Goal: Information Seeking & Learning: Check status

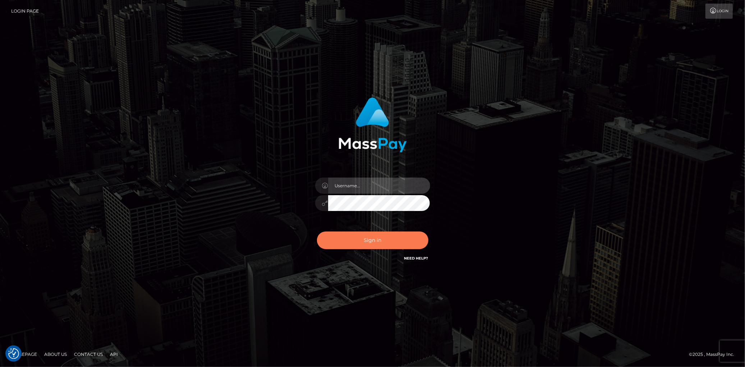
type input "[PERSON_NAME]"
click at [378, 235] on button "Sign in" at bounding box center [372, 241] width 111 height 18
type input "[PERSON_NAME]"
click at [378, 235] on button "Sign in" at bounding box center [372, 241] width 111 height 18
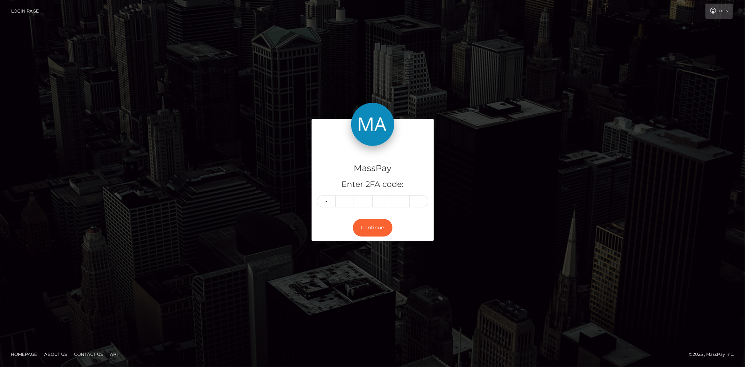
type input "3"
type input "4"
type input "7"
type input "0"
type input "8"
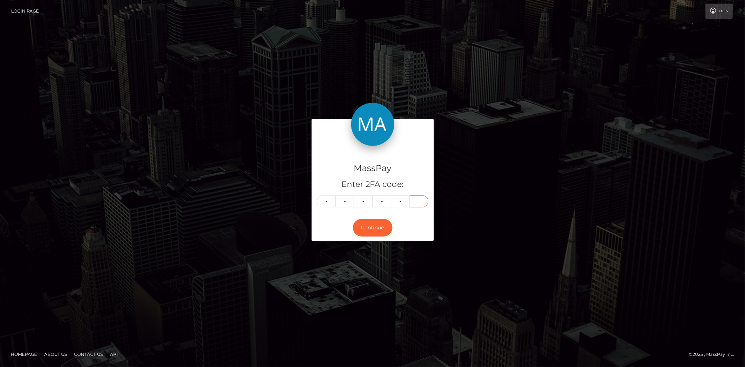
type input "7"
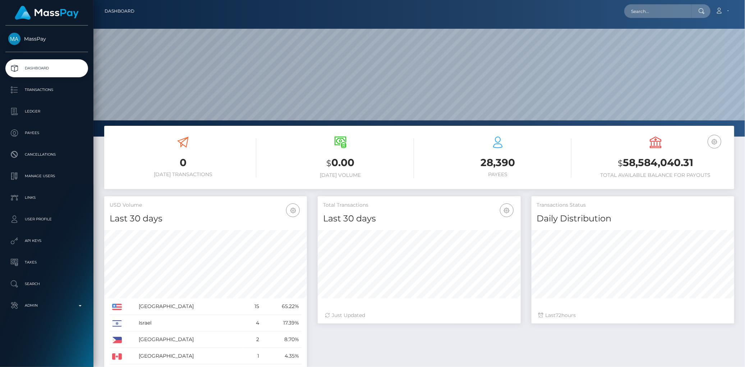
scroll to position [127, 203]
click at [641, 6] on input "text" at bounding box center [658, 11] width 68 height 14
paste input "brad@highticketecommerce.co"
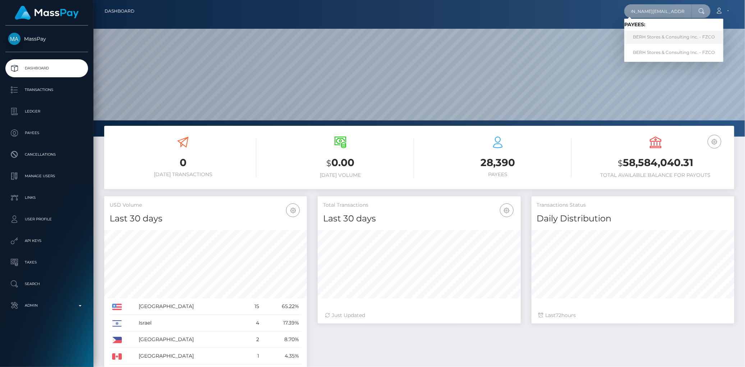
type input "brad@highticketecommerce.co"
click at [646, 36] on link "BERH Stores & Consulting Inc. - FZCO" at bounding box center [673, 37] width 99 height 13
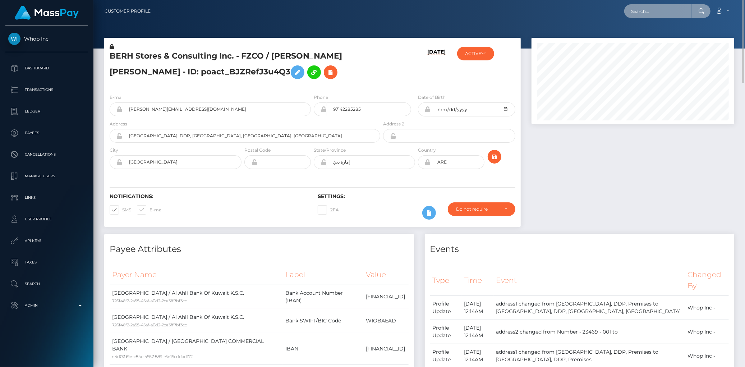
click at [634, 16] on input "text" at bounding box center [658, 11] width 68 height 14
paste input "1331247536"
type input "1331247536"
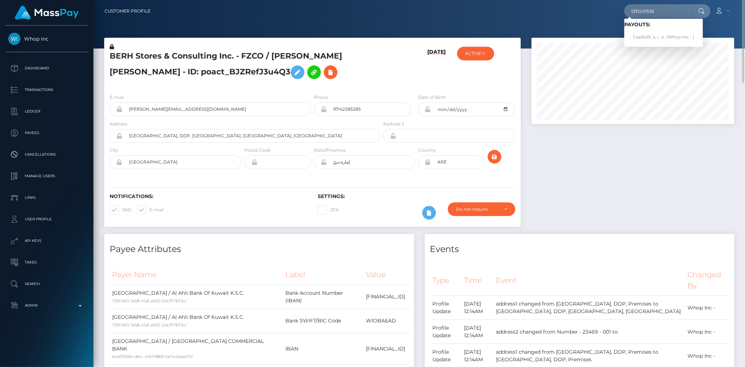
click at [646, 29] on span "Payouts: CapitalX, s. r. o. (Whop Inc - )" at bounding box center [663, 33] width 79 height 22
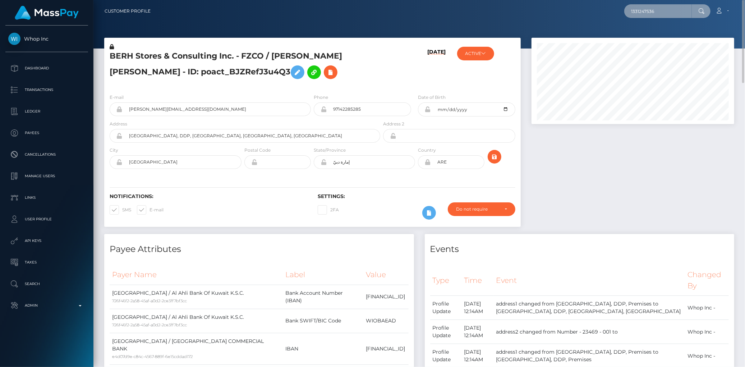
click at [655, 9] on input "1331247536" at bounding box center [658, 11] width 68 height 14
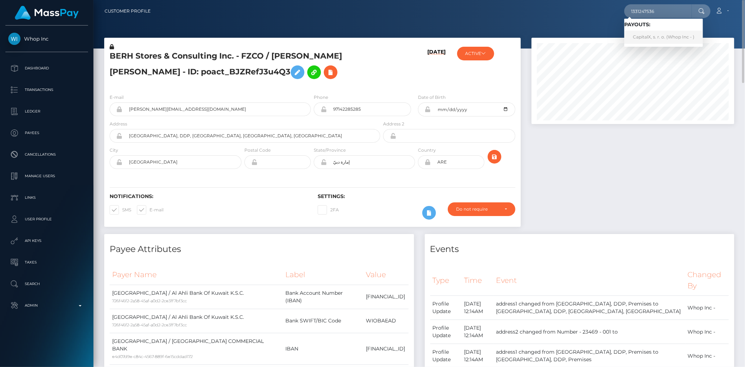
click at [650, 32] on link "CapitalX, s. r. o. (Whop Inc - )" at bounding box center [663, 37] width 79 height 13
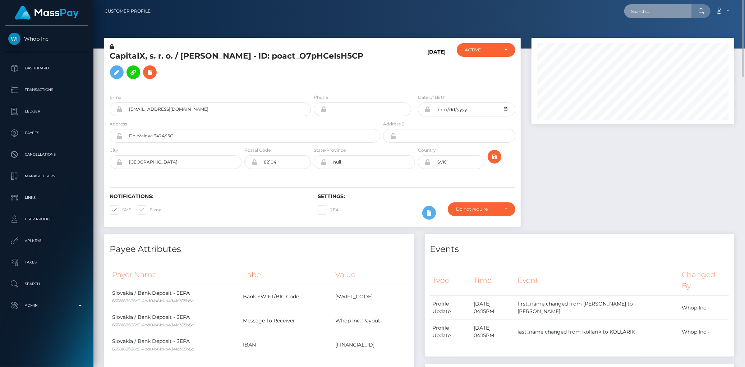
click at [678, 6] on input "text" at bounding box center [658, 11] width 68 height 14
paste input "poact_g4CtQy1xeULa"
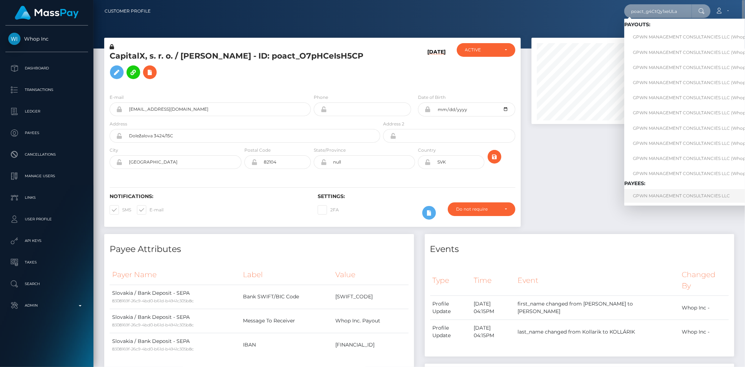
type input "poact_g4CtQy1xeULa"
click at [683, 197] on link "GPWN MANAGEMENT CONSULTANCIES LLC" at bounding box center [695, 195] width 143 height 13
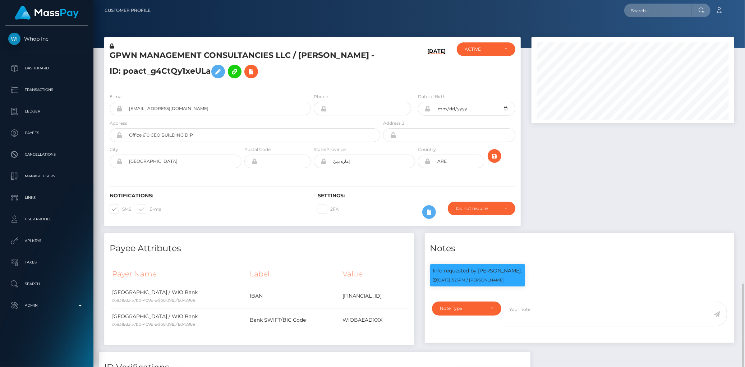
scroll to position [86, 203]
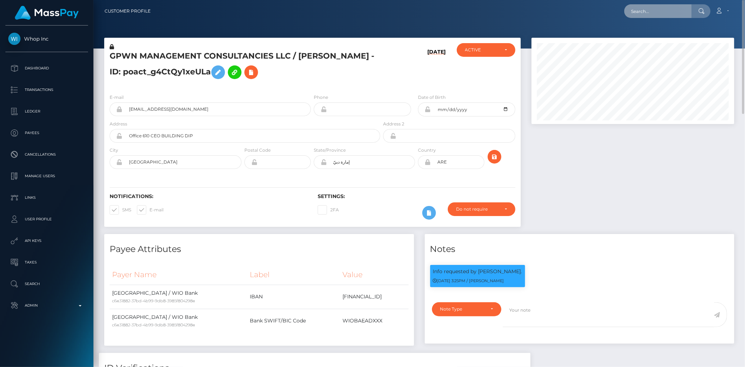
click at [642, 12] on input "text" at bounding box center [658, 11] width 68 height 14
paste input "poact_infhustMoO5N"
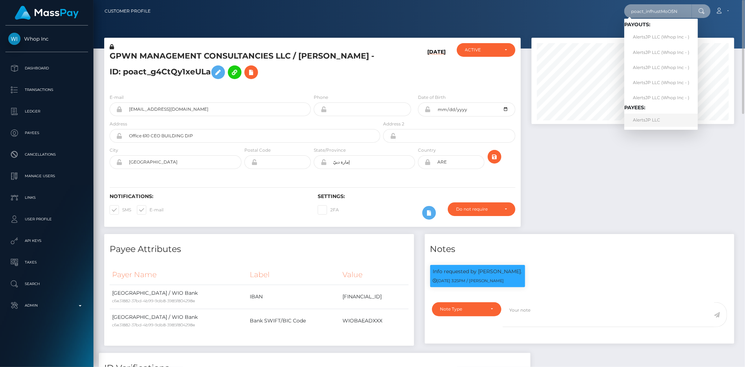
type input "poact_infhustMoO5N"
click at [643, 114] on link "AlertsJP LLC" at bounding box center [661, 120] width 74 height 13
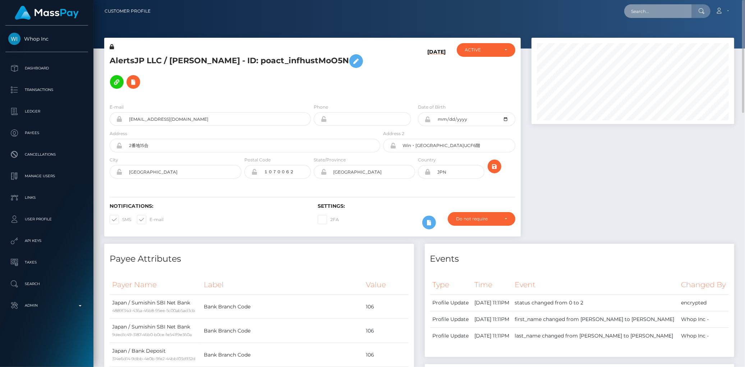
click at [649, 14] on input "text" at bounding box center [658, 11] width 68 height 14
paste input "f30fb2c7-c908-418e-9951-b39dc312ecbd"
type input "f30fb2c7-c908-418e-9951-b39dc312ecbd"
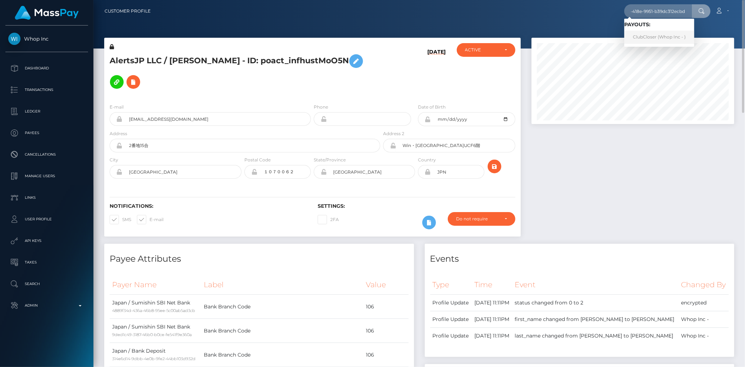
click at [645, 37] on link "ClubCloser (Whop Inc - )" at bounding box center [659, 37] width 70 height 13
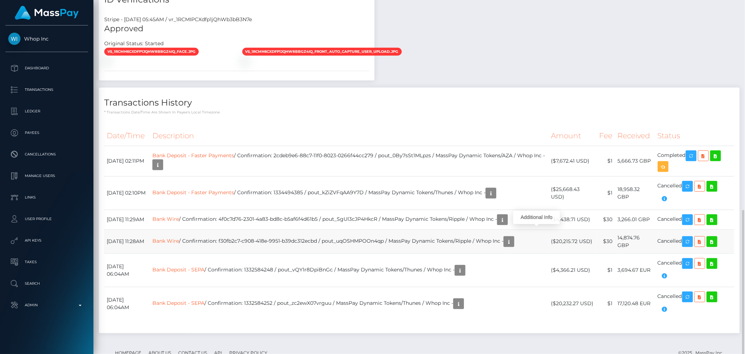
scroll to position [86, 203]
click at [179, 238] on link "Bank Wire" at bounding box center [165, 241] width 27 height 6
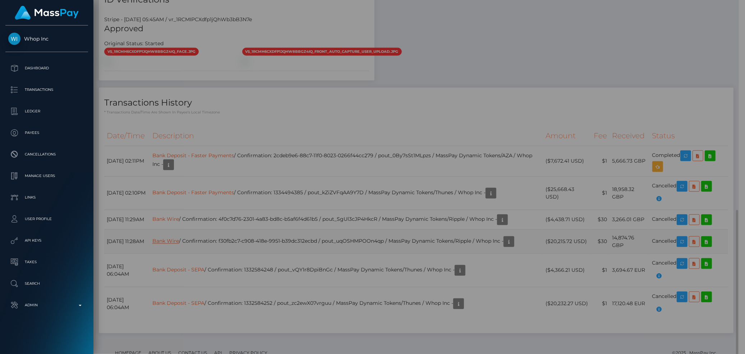
scroll to position [359409, 359294]
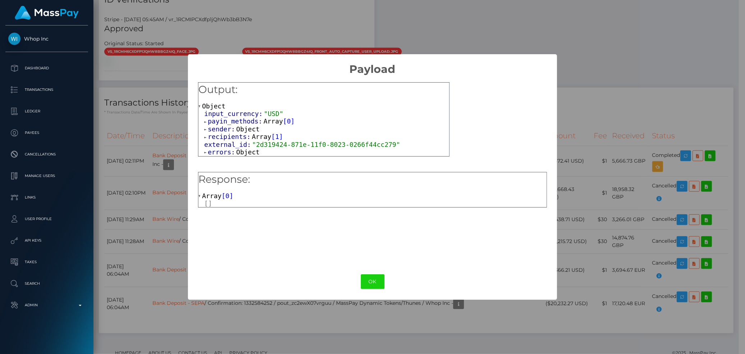
click at [229, 155] on span "errors:" at bounding box center [222, 152] width 28 height 8
click at [388, 278] on div "OK No Cancel" at bounding box center [373, 282] width 370 height 22
click at [366, 279] on button "OK" at bounding box center [373, 282] width 24 height 15
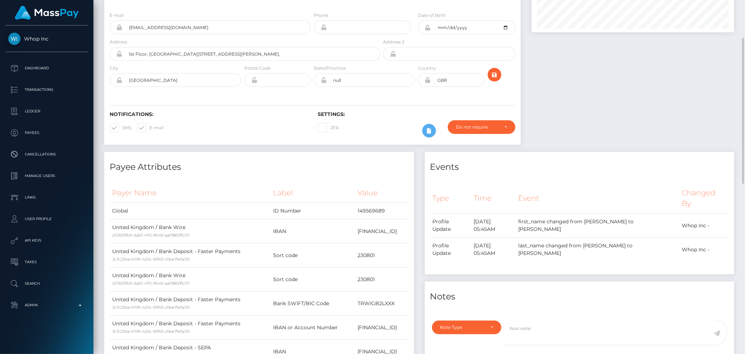
scroll to position [0, 0]
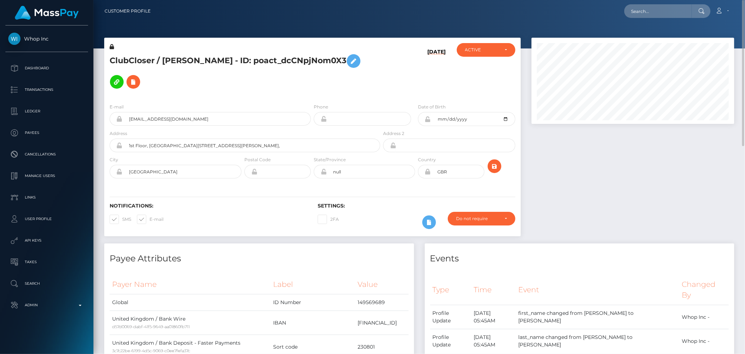
click at [630, 1] on nav "Customer Profile Loading... Loading... Account" at bounding box center [419, 11] width 652 height 22
click at [642, 10] on input "text" at bounding box center [658, 11] width 68 height 14
paste input "4f0c7d76-2301-4a83-bd8c-b5af6f4d61b5"
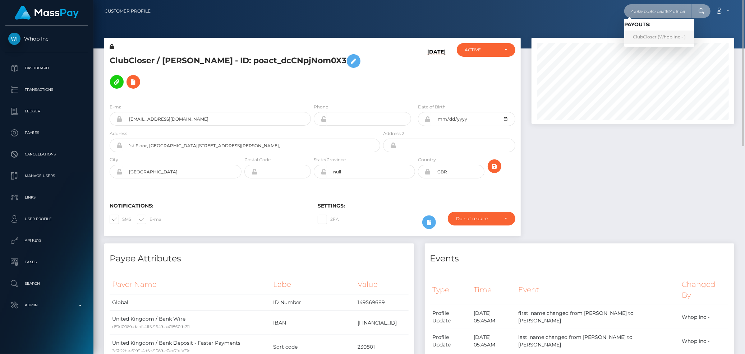
type input "4f0c7d76-2301-4a83-bd8c-b5af6f4d61b5"
click at [640, 35] on link "ClubCloser (Whop Inc - )" at bounding box center [659, 37] width 70 height 13
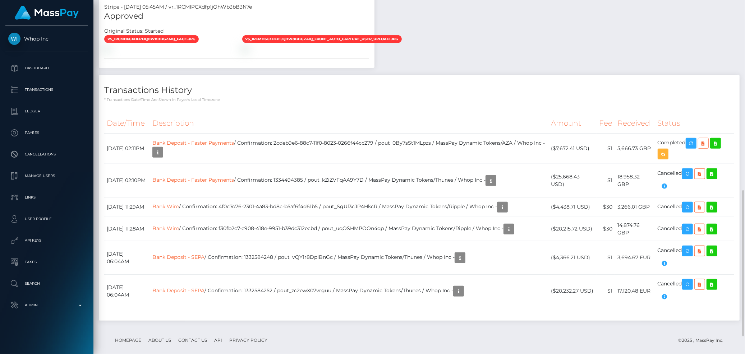
scroll to position [491, 0]
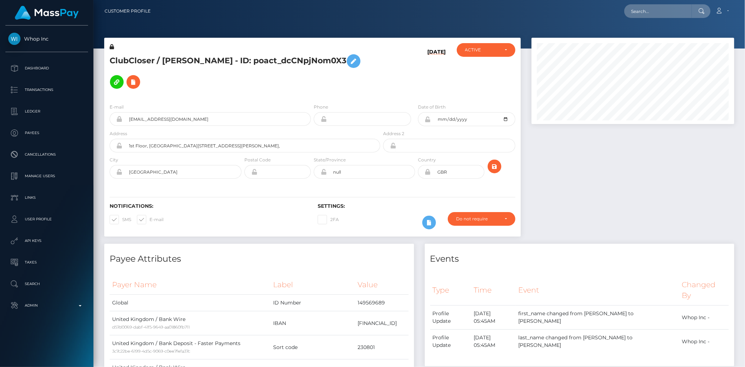
scroll to position [86, 203]
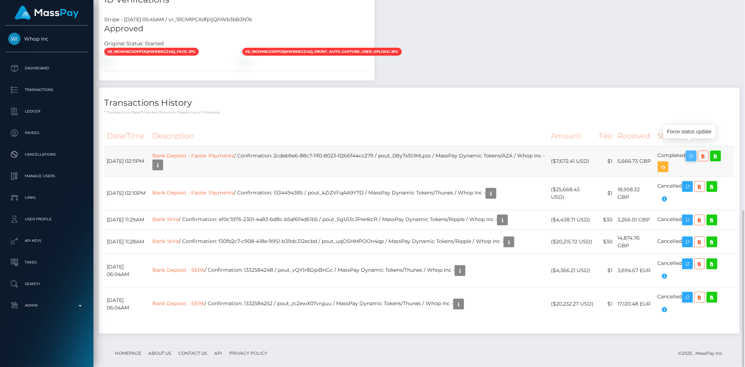
scroll to position [86, 203]
drag, startPoint x: 106, startPoint y: 142, endPoint x: 688, endPoint y: 149, distance: 581.4
click at [688, 149] on tr "September 3, 2025 02:11PM Bank Deposit - Faster Payments / Confirmation: 2cdeb9…" at bounding box center [419, 161] width 630 height 31
copy tr "September 3, 2025 02:11PM Bank Deposit - Faster Payments / Confirmation: 2cdeb9…"
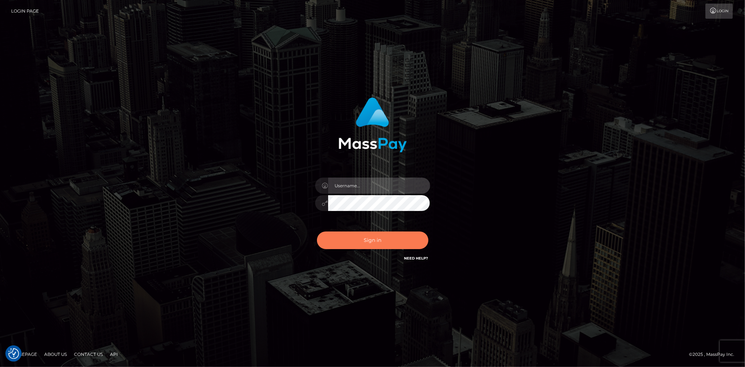
type input "Eduard Gavrilescu"
click at [382, 240] on button "Sign in" at bounding box center [372, 241] width 111 height 18
type input "Eduard Gavrilescu"
click at [372, 235] on button "Sign in" at bounding box center [372, 241] width 111 height 18
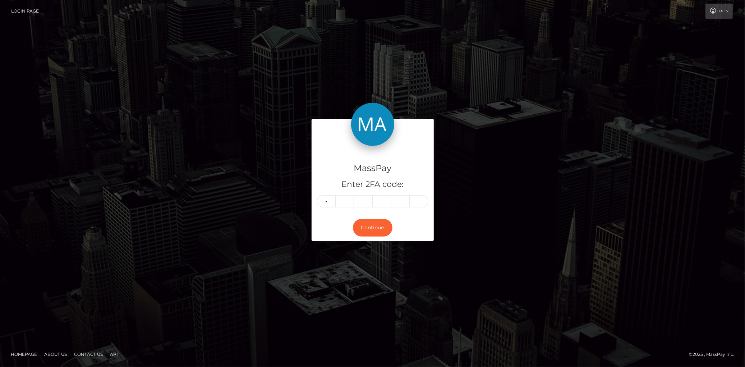
type input "6"
type input "5"
type input "1"
type input "4"
type input "6"
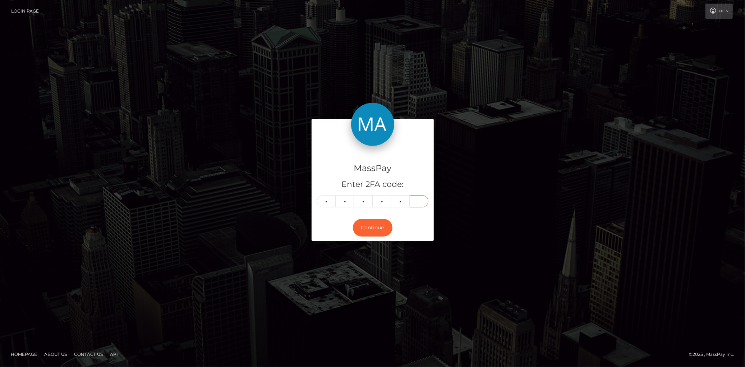
type input "2"
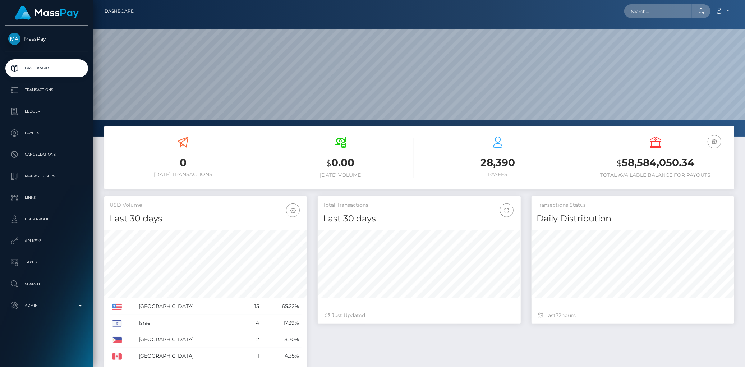
scroll to position [127, 203]
click at [625, 14] on div "Loading... Loading... Account Edit Profile Logout" at bounding box center [437, 11] width 594 height 15
click at [636, 12] on input "text" at bounding box center [658, 11] width 68 height 14
paste input "[EMAIL_ADDRESS][DOMAIN_NAME]"
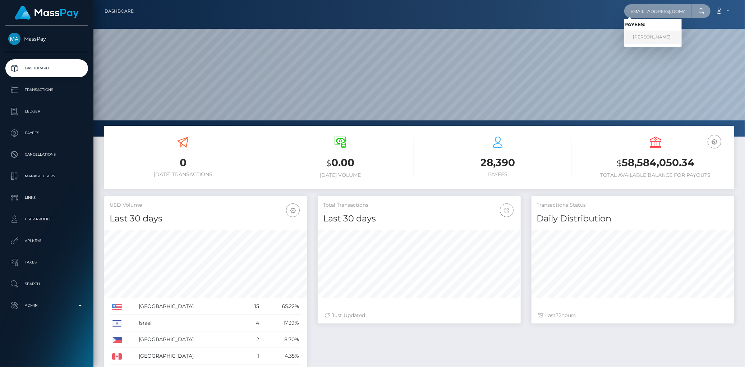
type input "[EMAIL_ADDRESS][DOMAIN_NAME]"
click at [639, 34] on link "[PERSON_NAME]" at bounding box center [653, 37] width 58 height 13
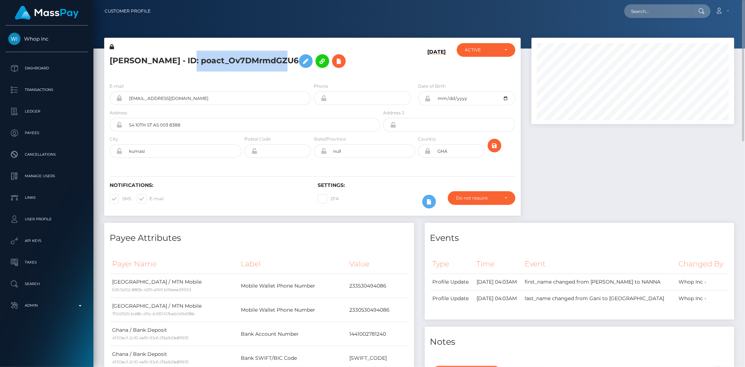
drag, startPoint x: 185, startPoint y: 61, endPoint x: 282, endPoint y: 60, distance: 97.1
click at [282, 60] on h5 "NANNA GANI - ID: poact_Ov7DMrmdGZU6" at bounding box center [243, 61] width 267 height 21
copy h5 "poact_Ov7DMrmdGZU6"
click at [185, 105] on input "imsaubihani@gmail.com" at bounding box center [217, 98] width 188 height 14
click at [188, 100] on input "imsaubihani@gmail.com" at bounding box center [217, 98] width 188 height 14
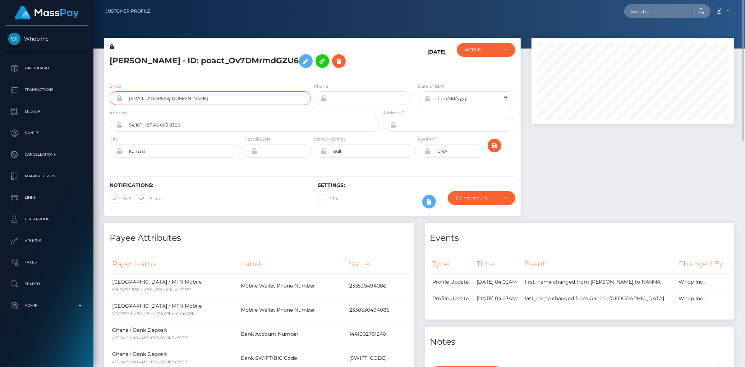
click at [188, 100] on input "imsaubihani@gmail.com" at bounding box center [217, 98] width 188 height 14
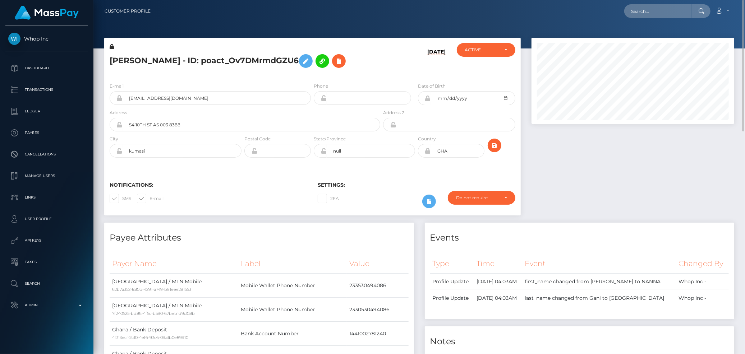
click at [647, 1] on nav "Customer Profile Loading... Loading... Account" at bounding box center [419, 11] width 652 height 22
click at [644, 9] on input "text" at bounding box center [658, 11] width 68 height 14
paste input "69c09b6a-1b63-4966-aefb-5f25f42efd2e"
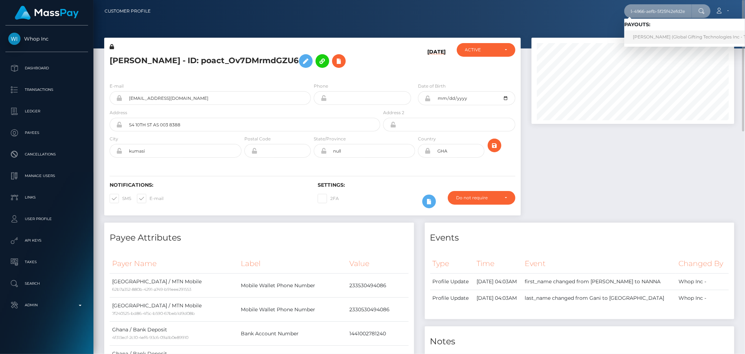
type input "69c09b6a-1b63-4966-aefb-5f25f42efd2e"
click at [639, 32] on link "KATERYNA CIHAN (Global Gifting Technologies Inc - Throne)" at bounding box center [696, 37] width 145 height 13
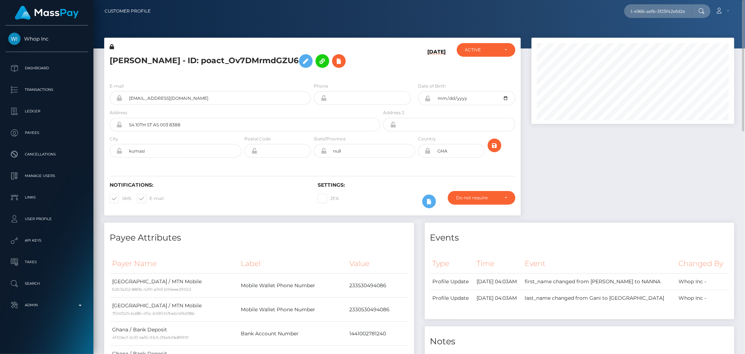
scroll to position [0, 0]
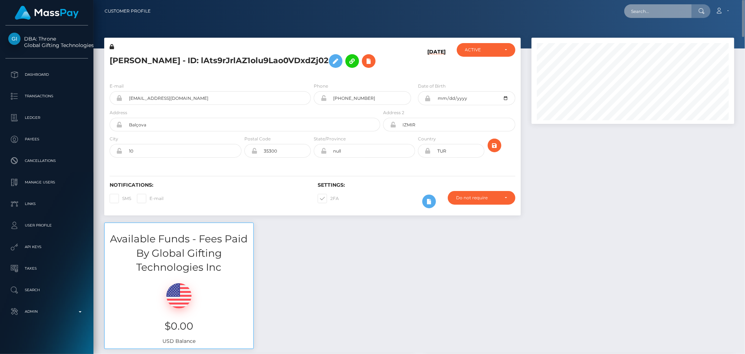
click at [649, 13] on input "text" at bounding box center [658, 11] width 68 height 14
paste input "60e1a1fd-880b-11f0-8023-0266f44cc279"
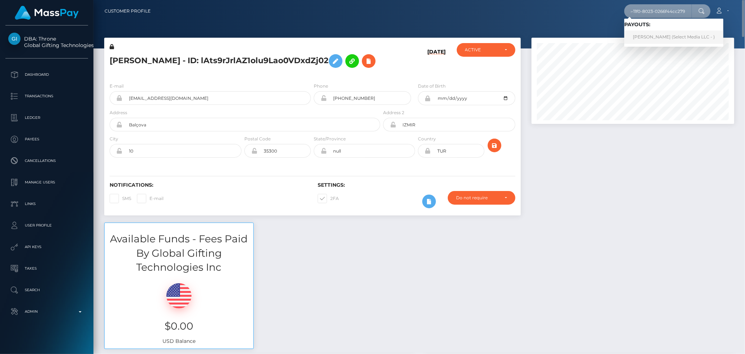
type input "60e1a1fd-880b-11f0-8023-0266f44cc279"
click at [643, 37] on link "Brianna Lindsay (Select Media LLC - )" at bounding box center [673, 37] width 99 height 13
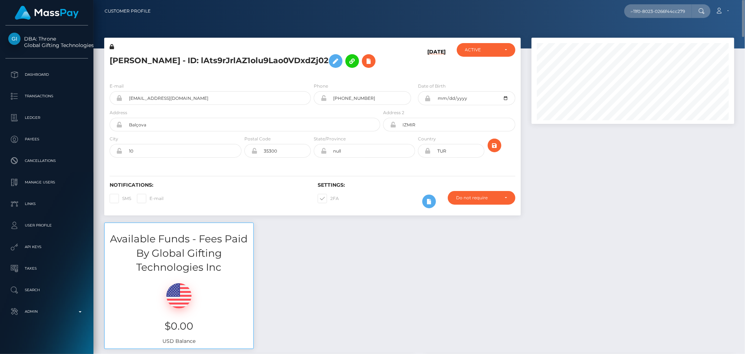
scroll to position [0, 0]
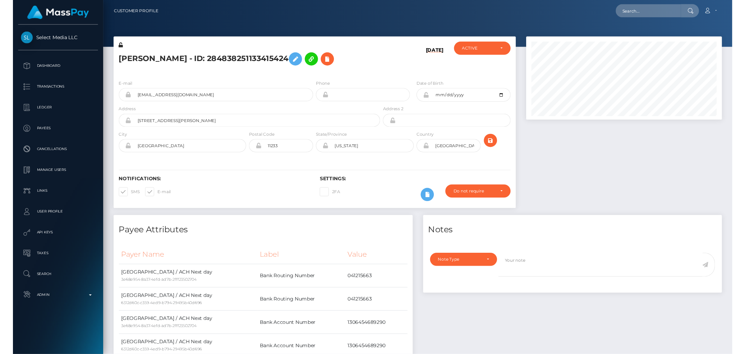
scroll to position [86, 203]
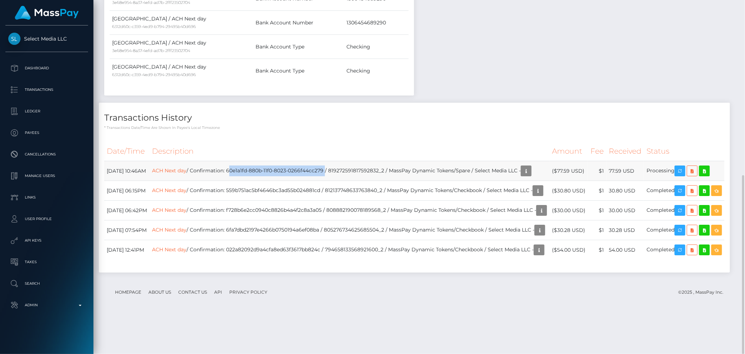
drag, startPoint x: 254, startPoint y: 168, endPoint x: 351, endPoint y: 166, distance: 97.4
click at [351, 166] on td "ACH Next day / Confirmation: 60e1a1fd-880b-11f0-8023-0266f44cc279 / 81927259181…" at bounding box center [350, 171] width 400 height 20
copy td "60e1a1fd-880b-11f0-8023-0266f44cc279"
drag, startPoint x: 105, startPoint y: 170, endPoint x: 138, endPoint y: 172, distance: 33.1
click at [138, 172] on td "[DATE] 10:46AM" at bounding box center [126, 171] width 45 height 20
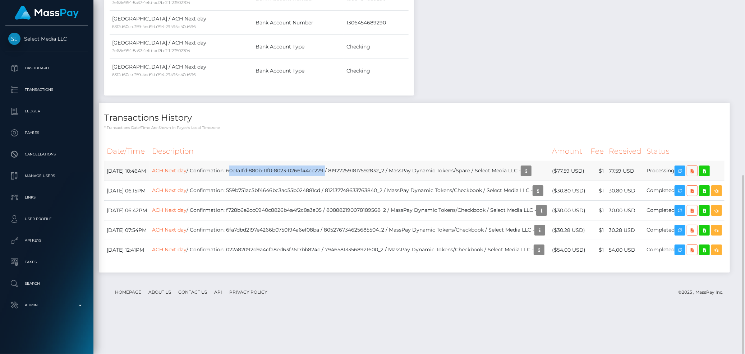
copy td "[DATE]"
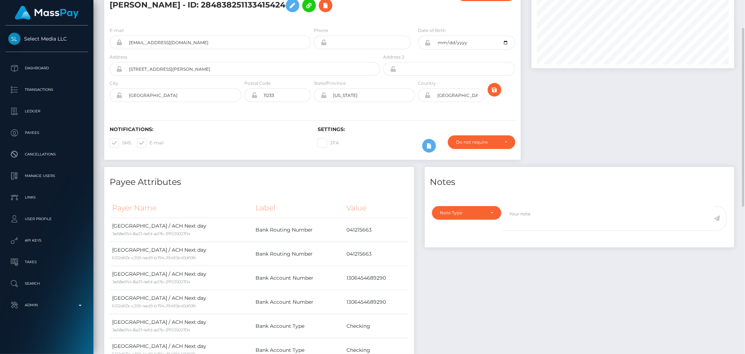
scroll to position [0, 0]
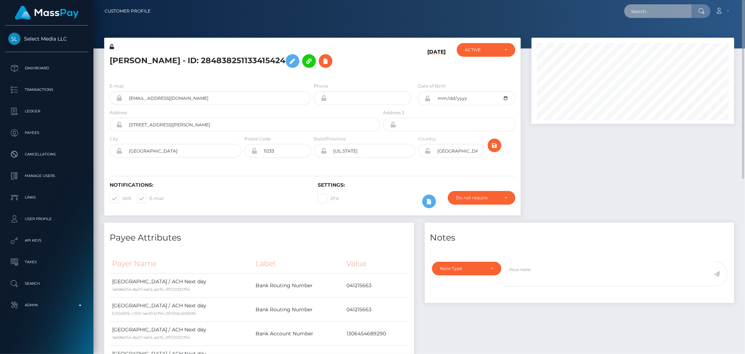
click at [637, 7] on input "text" at bounding box center [658, 11] width 68 height 14
paste input "04e06d95-81a5-11f0-8023-0266f44cc279"
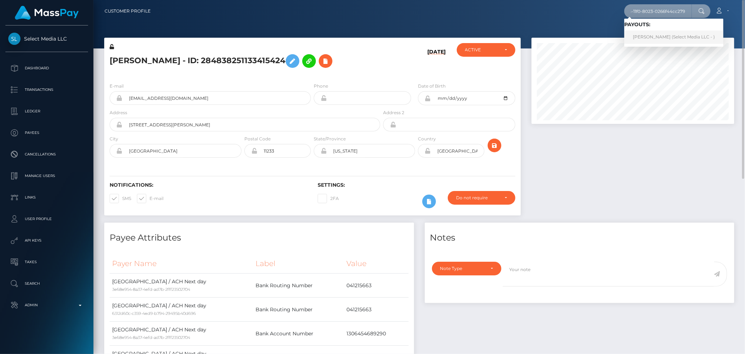
type input "04e06d95-81a5-11f0-8023-0266f44cc279"
click at [649, 35] on link "Kailey Machado (Select Media LLC - )" at bounding box center [673, 37] width 99 height 13
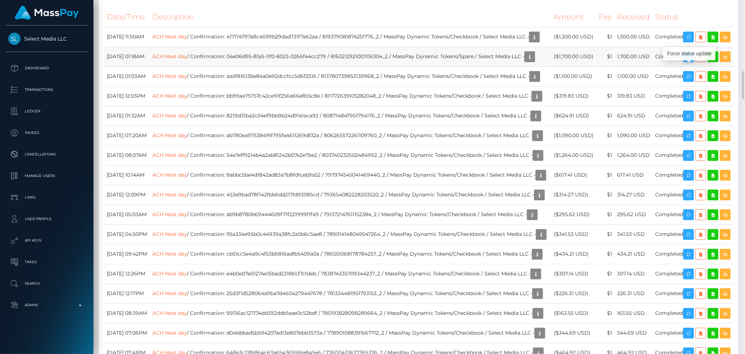
scroll to position [86, 203]
click at [693, 61] on icon "button" at bounding box center [688, 56] width 9 height 9
click at [267, 66] on td "ACH Next day / Confirmation: 04e06d95-81a5-11f0-8023-0266f44cc279 / 81632129210…" at bounding box center [351, 57] width 402 height 20
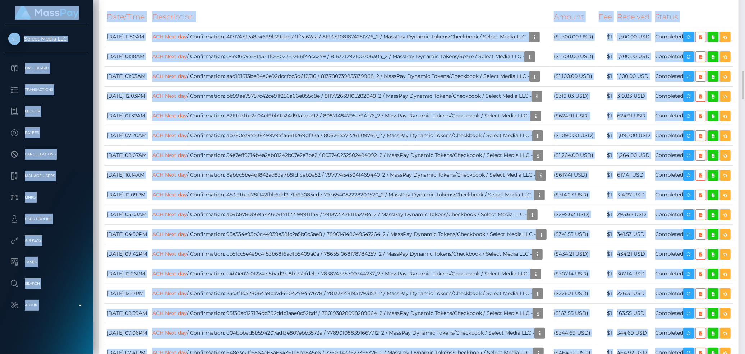
click at [281, 26] on th "Description" at bounding box center [351, 17] width 402 height 20
